Goal: Information Seeking & Learning: Check status

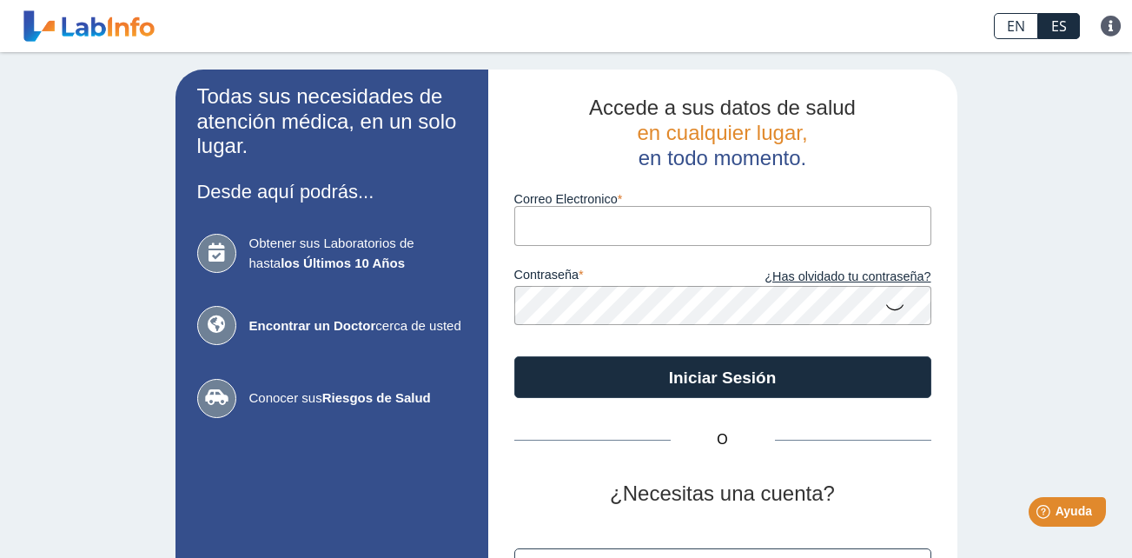
click at [554, 232] on input "Correo Electronico" at bounding box center [722, 225] width 417 height 39
type input "jmtorres68@hotmail.com"
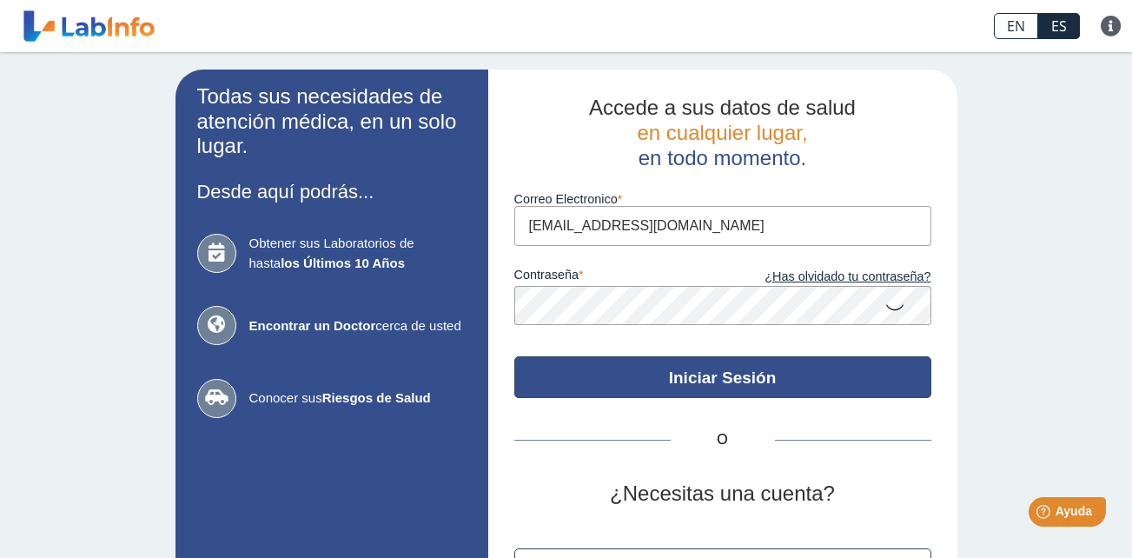
click at [722, 369] on button "Iniciar Sesión" at bounding box center [722, 377] width 417 height 42
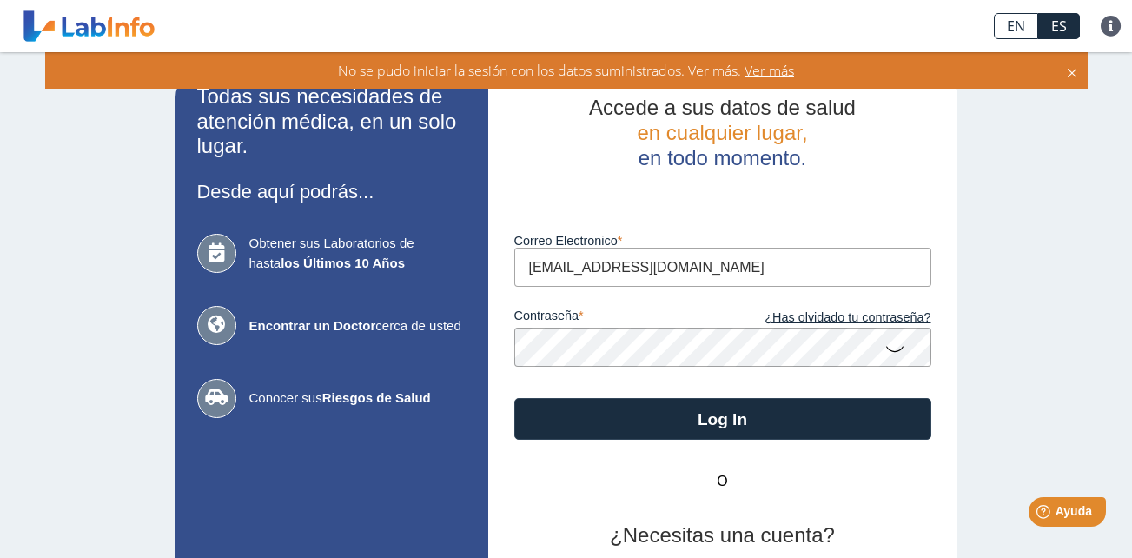
click at [380, 363] on app-login "Todas sus necesidades de atención médica, en un solo lugar. Desde aquí podrás..…" at bounding box center [567, 385] width 782 height 630
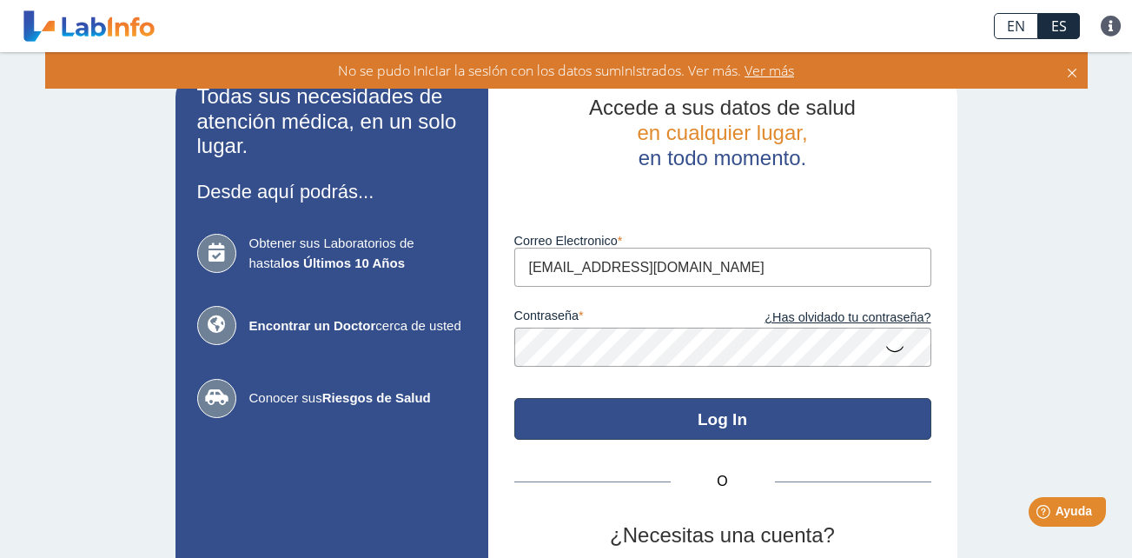
click at [720, 421] on button "Log In" at bounding box center [722, 419] width 417 height 42
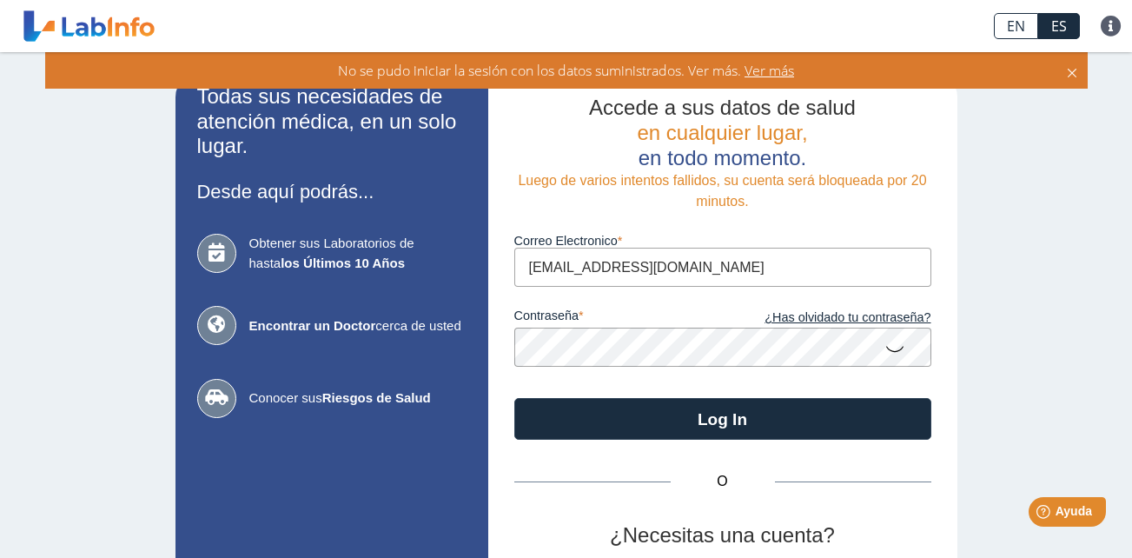
click at [451, 388] on app-login "Todas sus necesidades de atención médica, en un solo lugar. Desde aquí podrás..…" at bounding box center [567, 385] width 782 height 630
click at [845, 315] on link "¿Has olvidado tu contraseña?" at bounding box center [827, 318] width 209 height 19
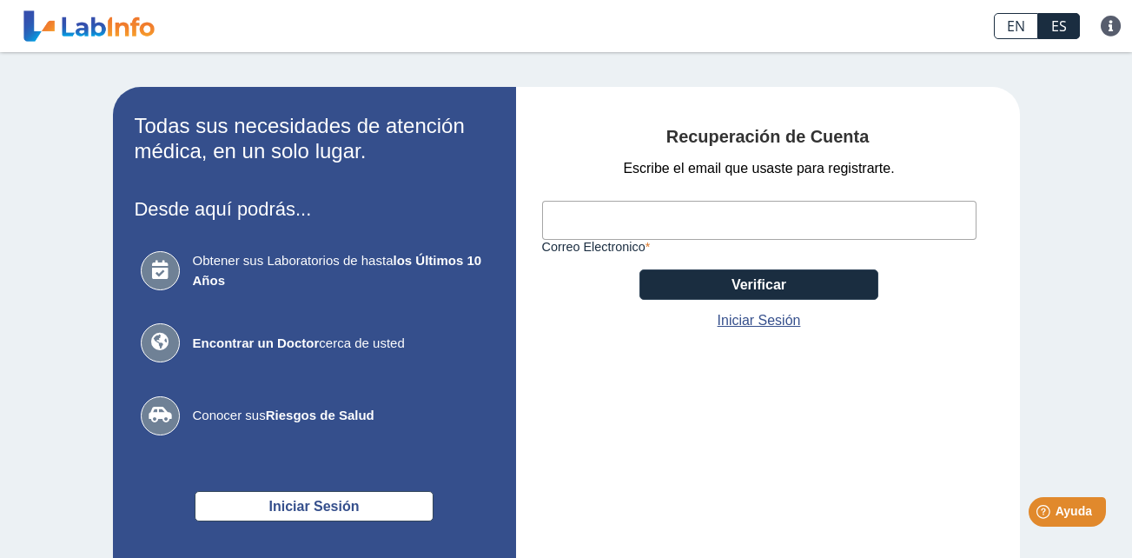
drag, startPoint x: 569, startPoint y: 225, endPoint x: 572, endPoint y: 246, distance: 21.0
click at [572, 246] on div "Correo Electronico" at bounding box center [759, 216] width 435 height 75
type input "jmtorres68@hotmail.com"
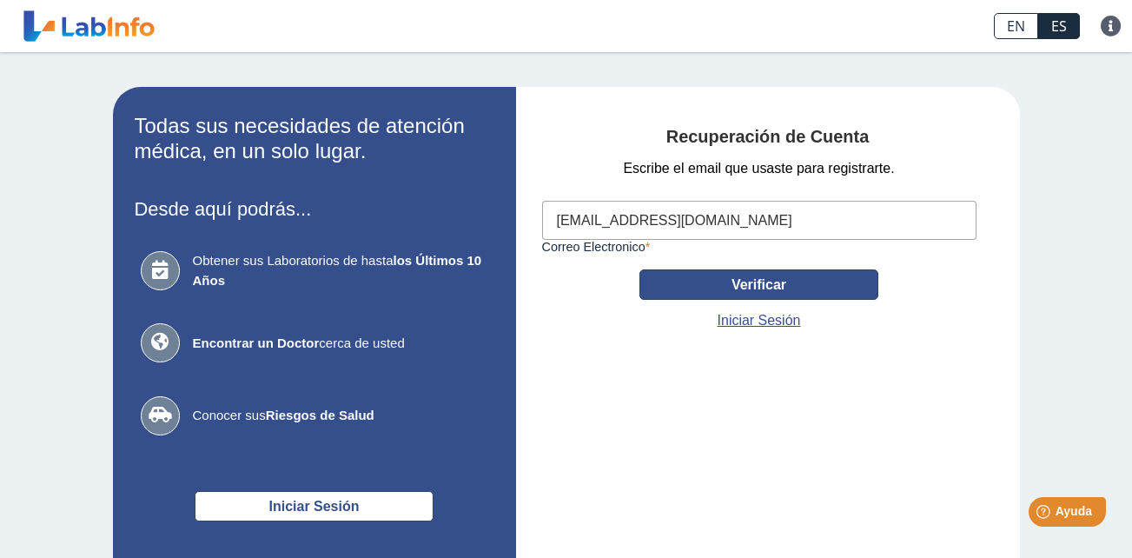
click at [762, 283] on button "Verificar" at bounding box center [759, 284] width 239 height 30
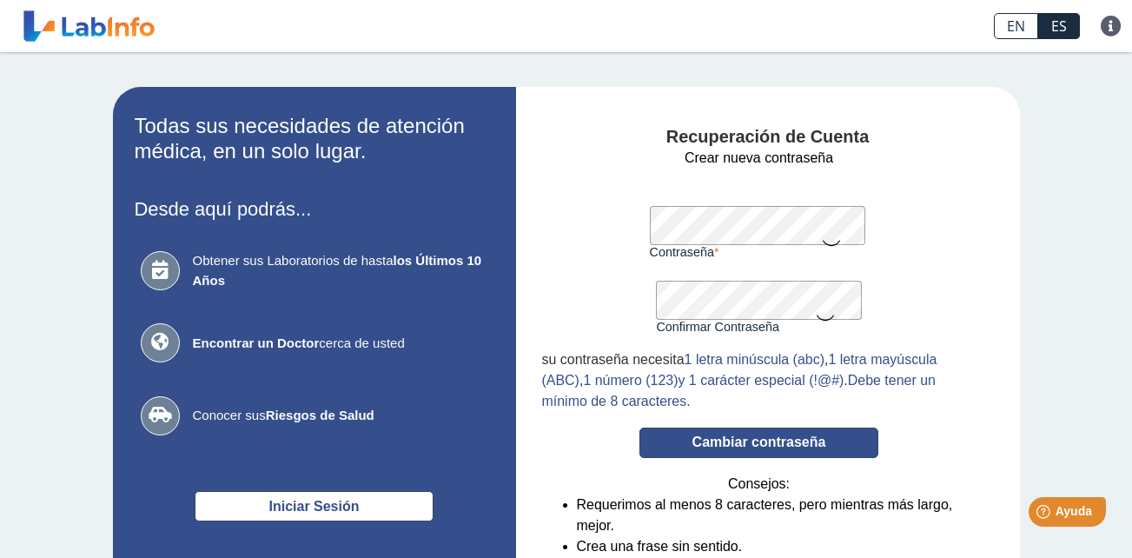
click at [746, 444] on button "Cambiar contraseña" at bounding box center [759, 443] width 239 height 30
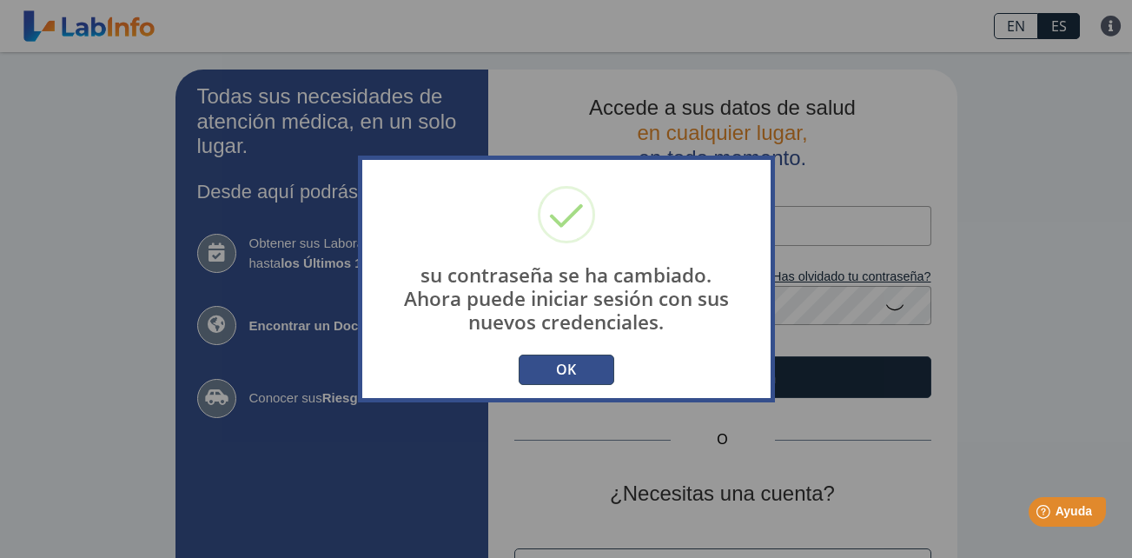
click at [575, 368] on button "OK" at bounding box center [567, 370] width 96 height 30
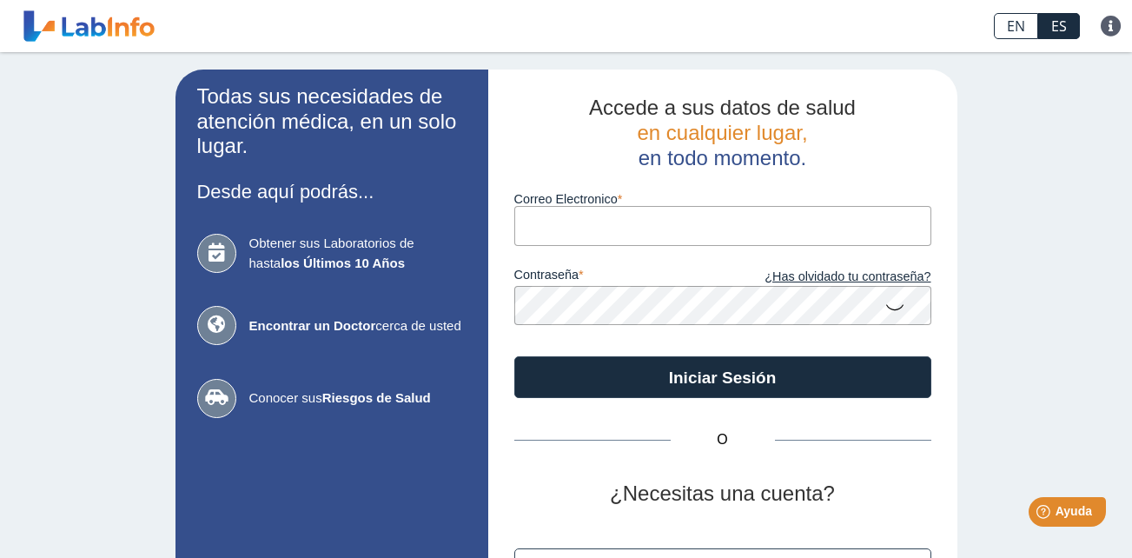
click at [527, 236] on input "Correo Electronico" at bounding box center [722, 225] width 417 height 39
type input "jmtorres68@hotmail.com"
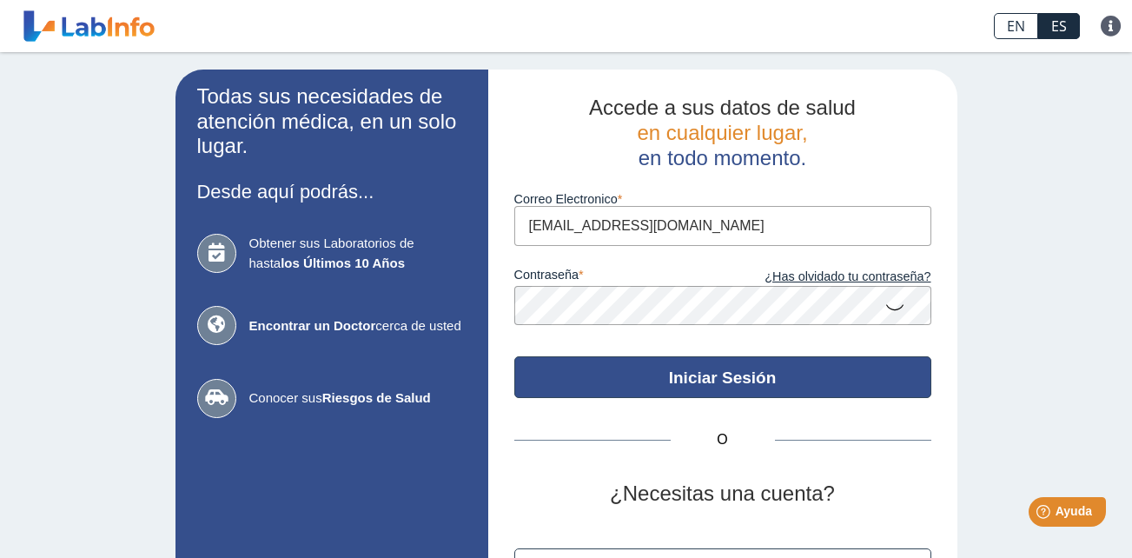
click at [725, 379] on button "Iniciar Sesión" at bounding box center [722, 377] width 417 height 42
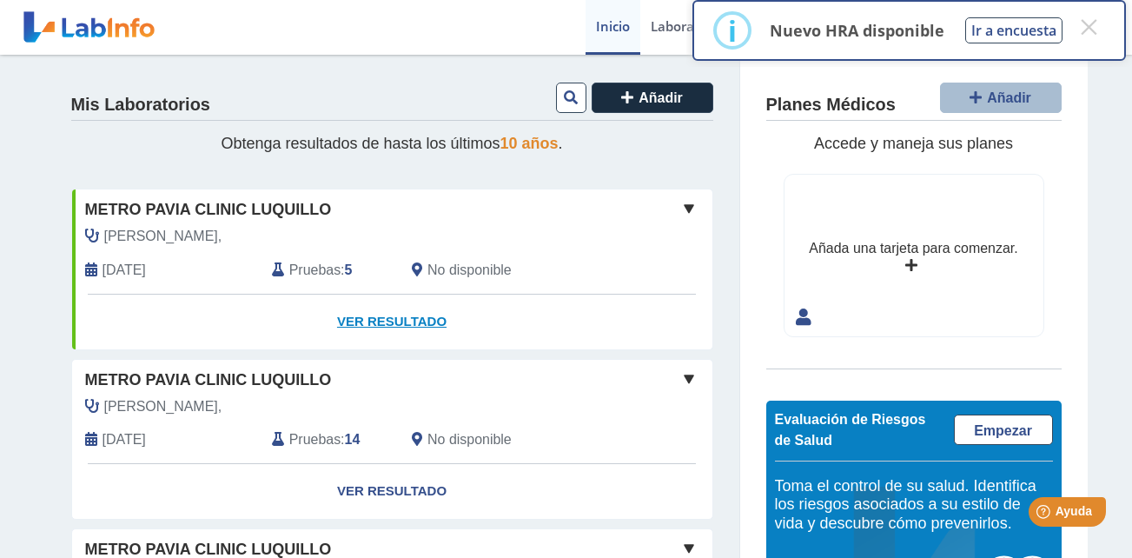
click at [387, 320] on link "Ver Resultado" at bounding box center [392, 322] width 640 height 55
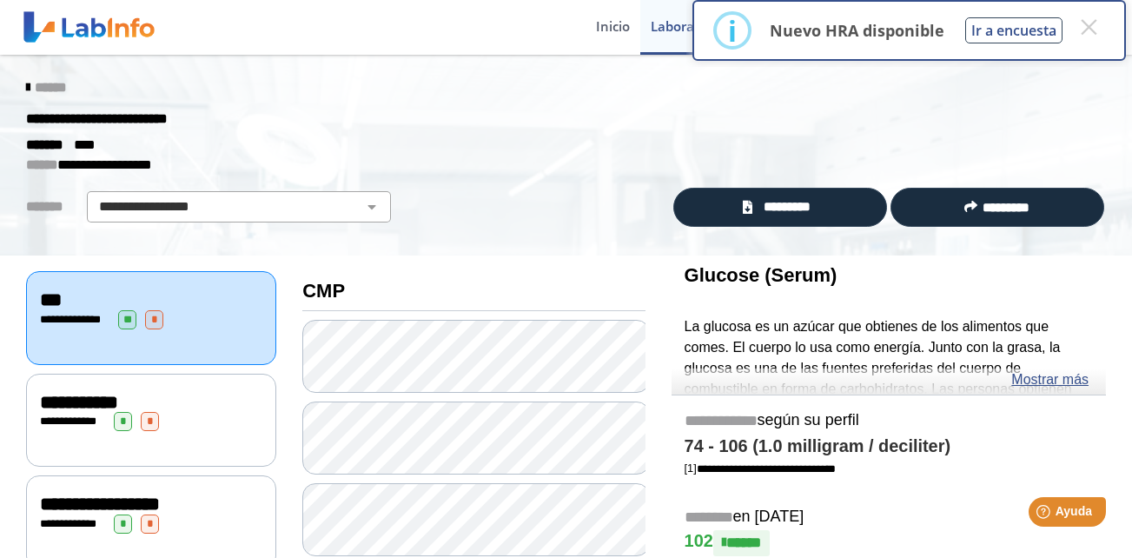
drag, startPoint x: 216, startPoint y: 4, endPoint x: 587, endPoint y: 197, distance: 418.2
click at [587, 196] on div "**********" at bounding box center [336, 206] width 646 height 31
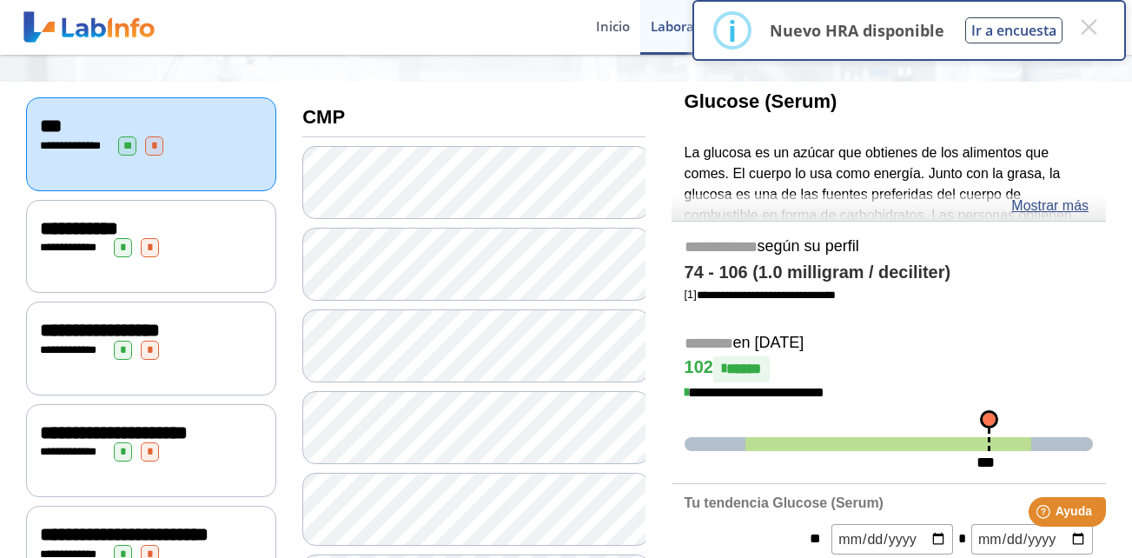
scroll to position [435, 0]
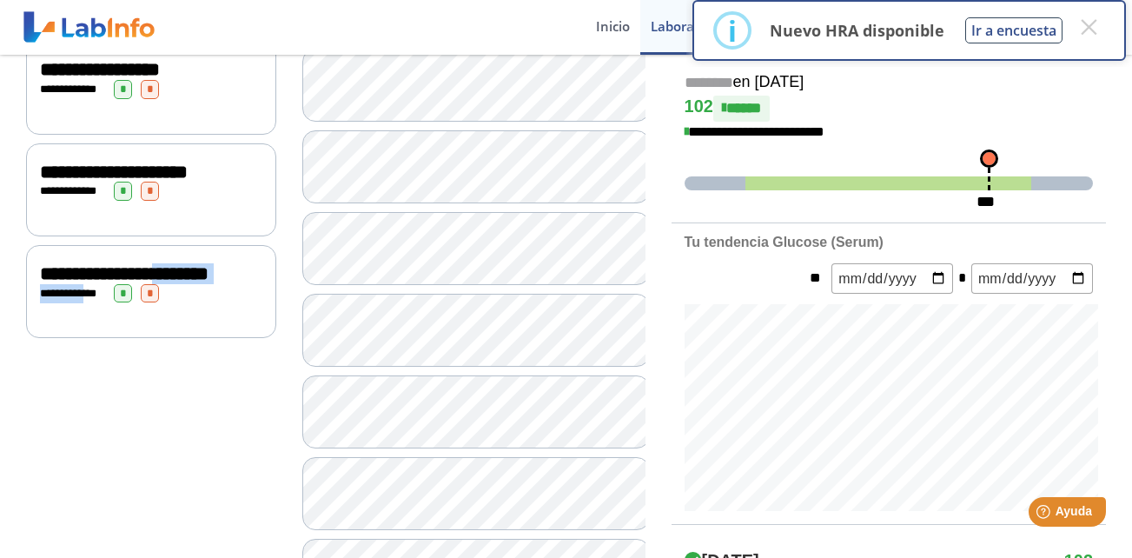
click at [77, 295] on div "**********" at bounding box center [151, 291] width 250 height 93
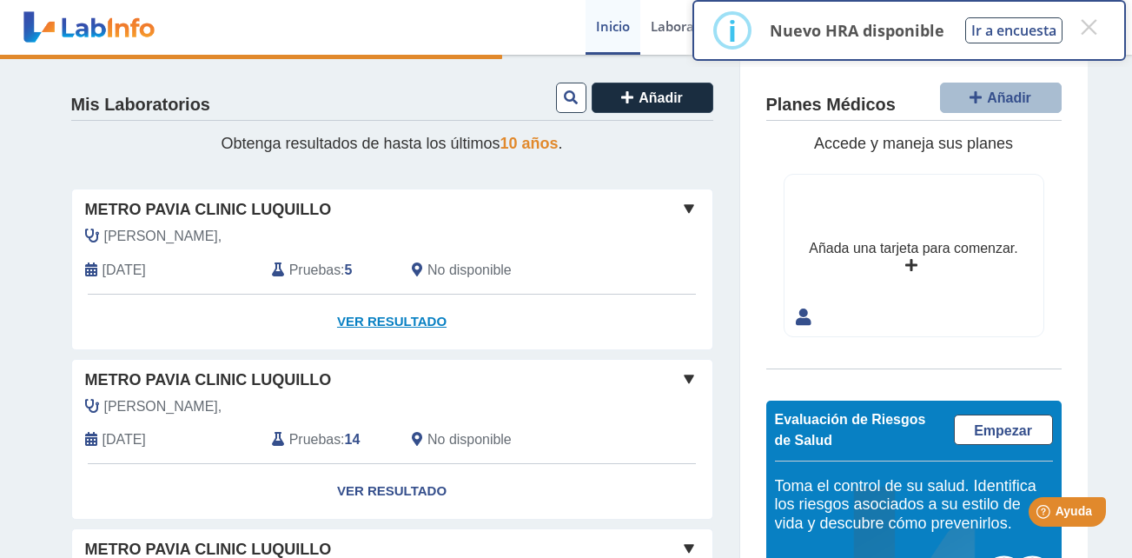
click at [395, 315] on link "Ver Resultado" at bounding box center [392, 322] width 640 height 55
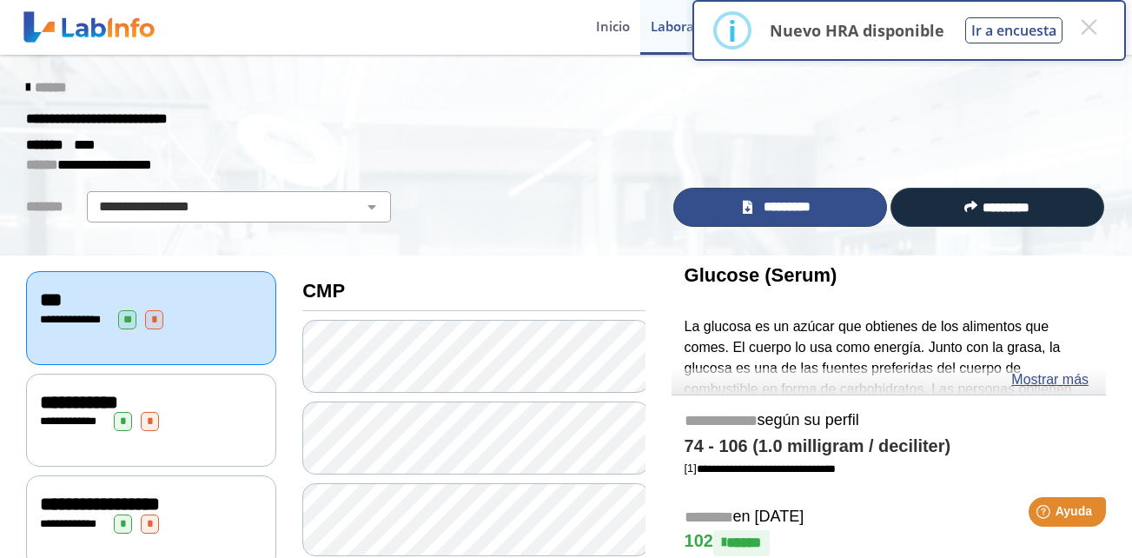
click at [766, 207] on span "*********" at bounding box center [788, 207] width 60 height 20
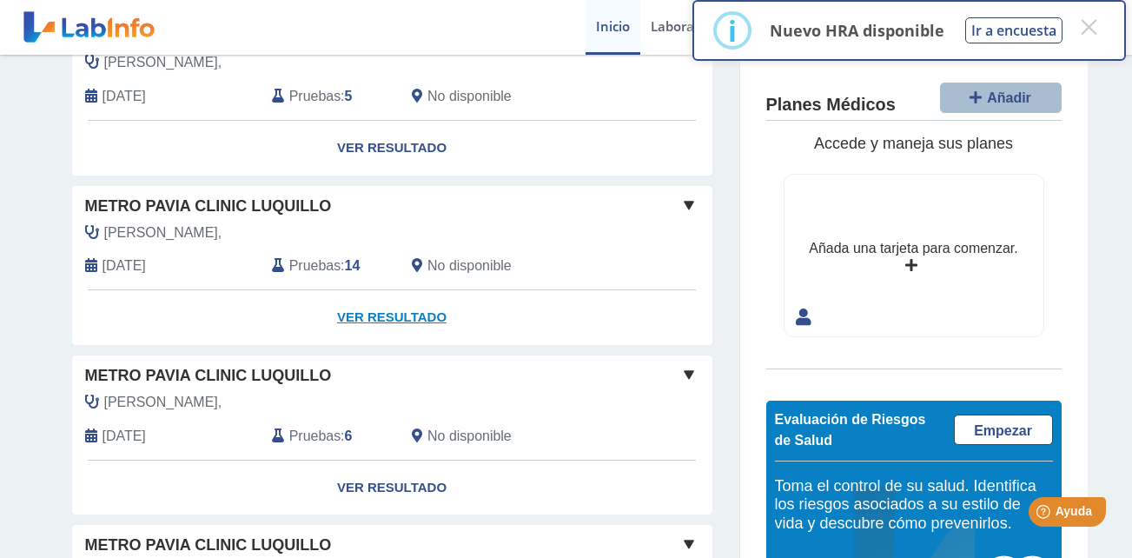
click at [377, 314] on link "Ver Resultado" at bounding box center [392, 317] width 640 height 55
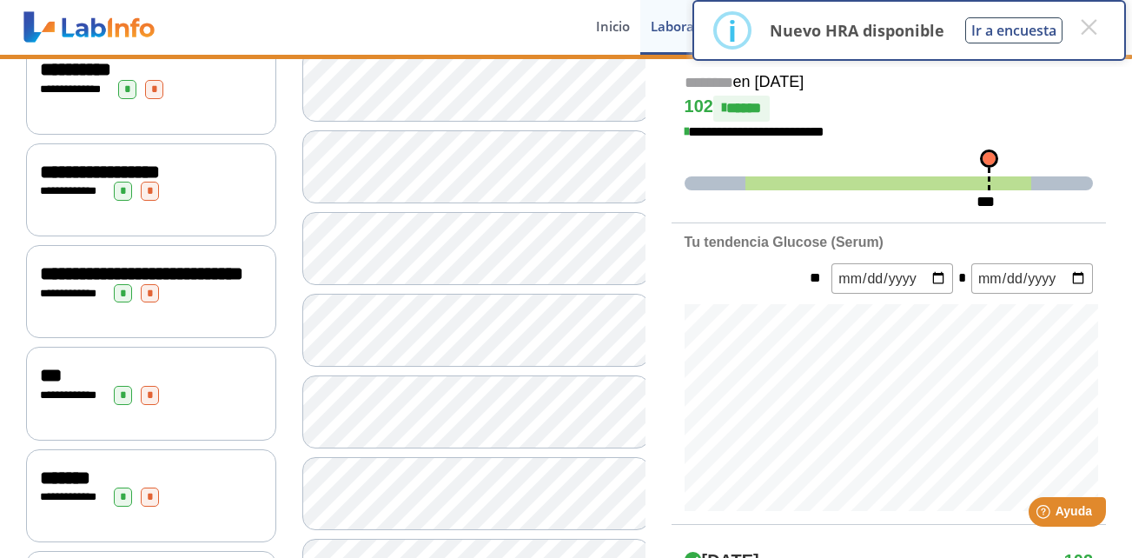
scroll to position [174, 0]
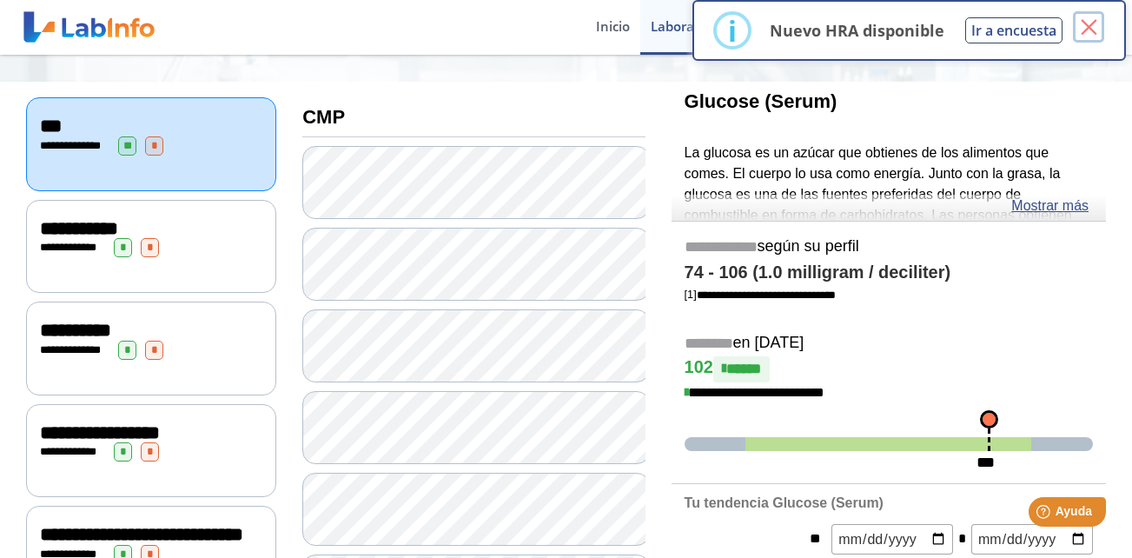
click at [1086, 23] on button "×" at bounding box center [1088, 26] width 31 height 31
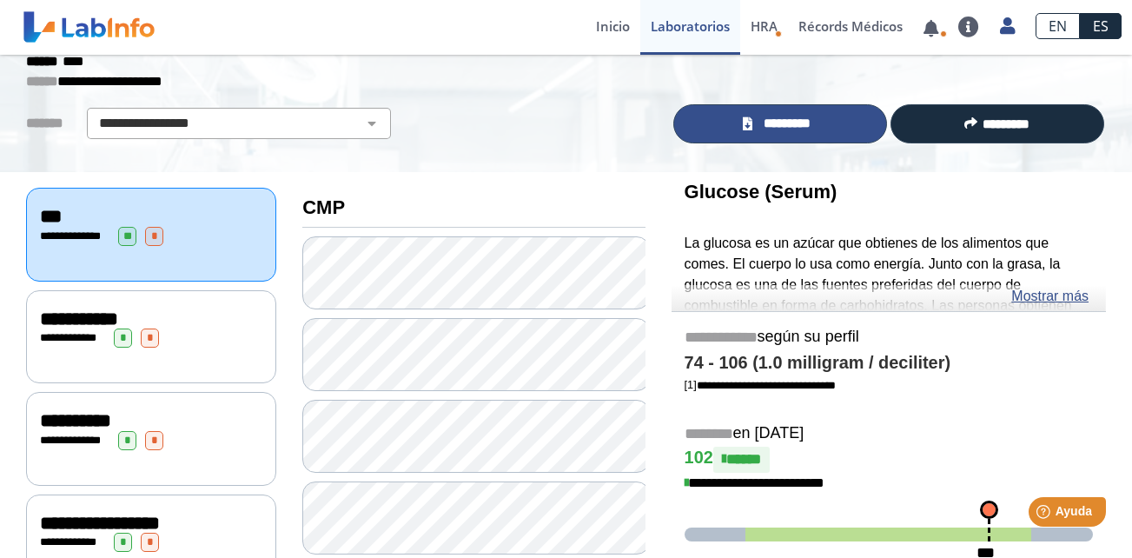
scroll to position [0, 0]
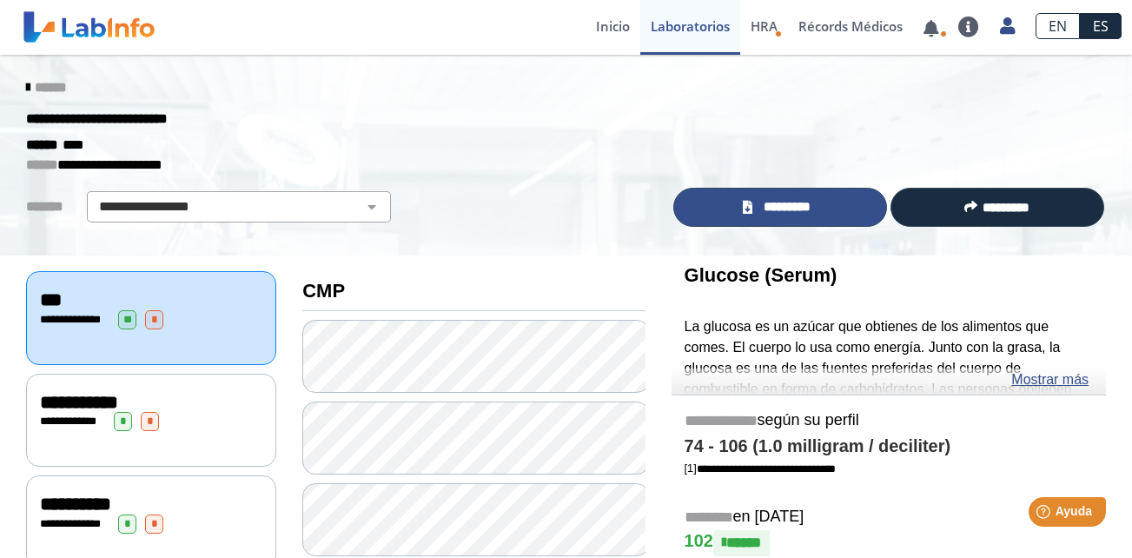
click at [768, 202] on span "*********" at bounding box center [788, 207] width 60 height 20
click at [772, 208] on span "*********" at bounding box center [788, 207] width 60 height 20
